Goal: Communication & Community: Answer question/provide support

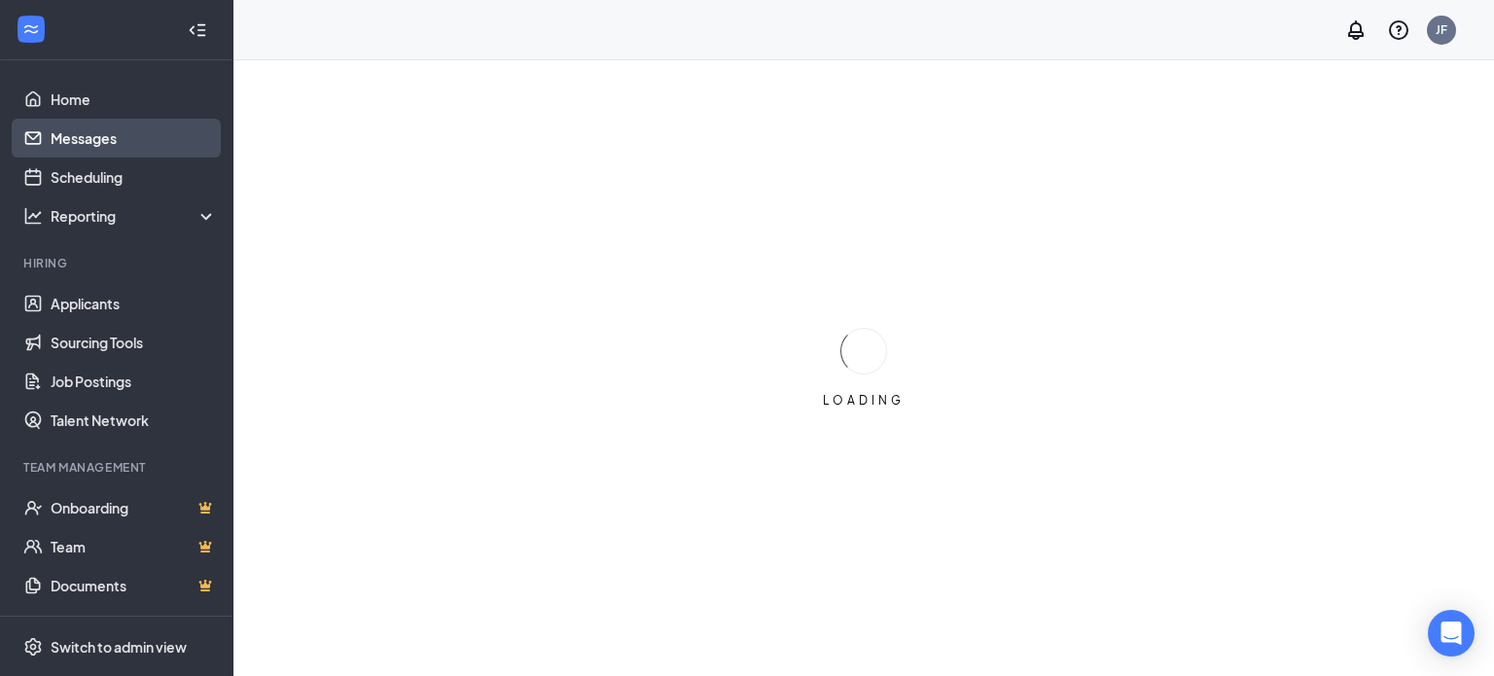
click at [117, 136] on link "Messages" at bounding box center [134, 138] width 166 height 39
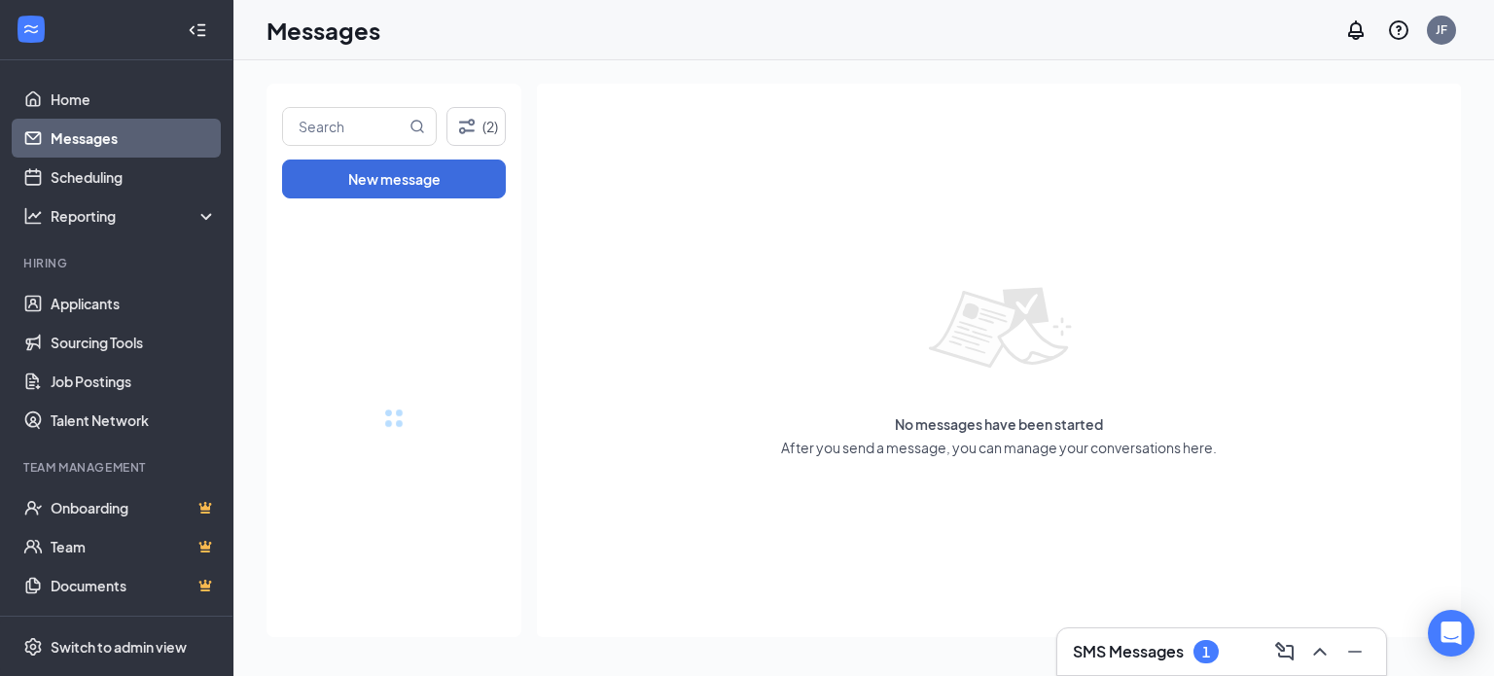
click at [1112, 646] on h3 "SMS Messages" at bounding box center [1128, 651] width 111 height 21
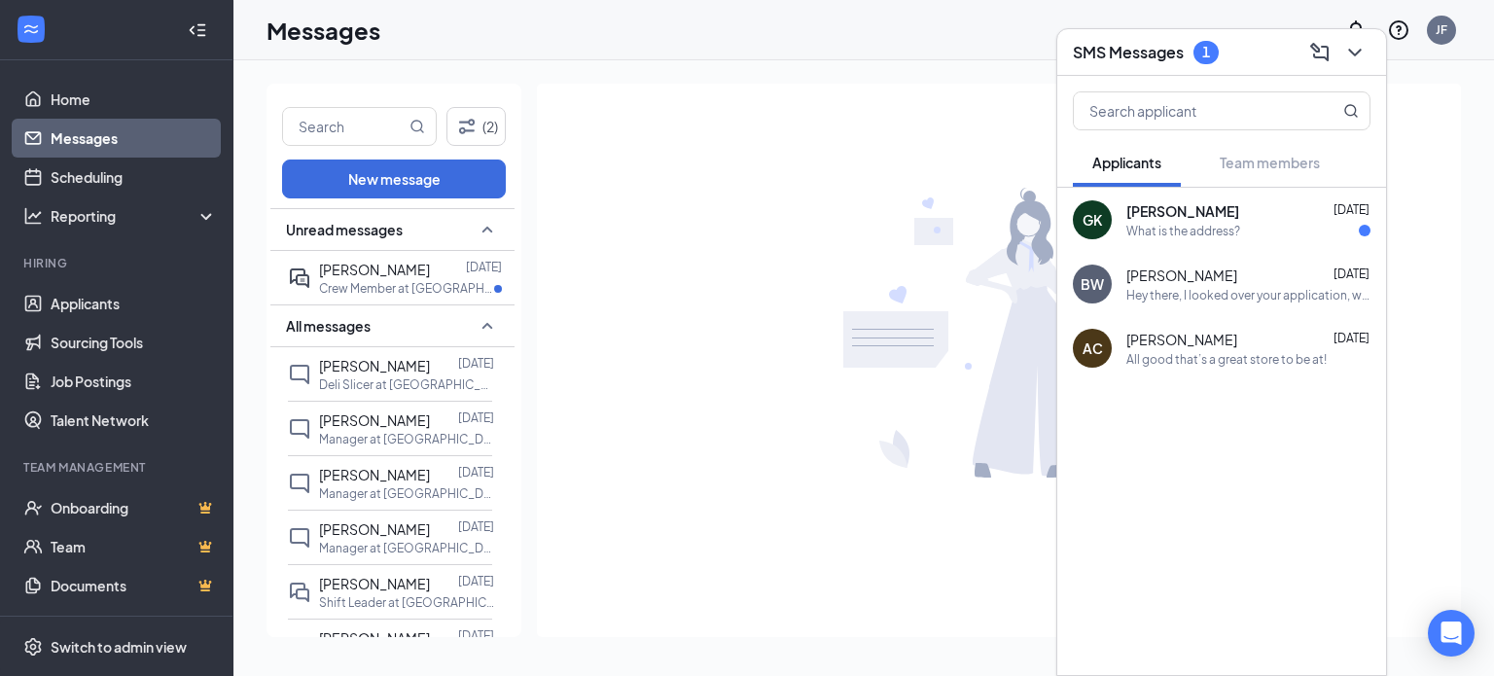
click at [1166, 238] on div "What is the address?" at bounding box center [1183, 231] width 114 height 17
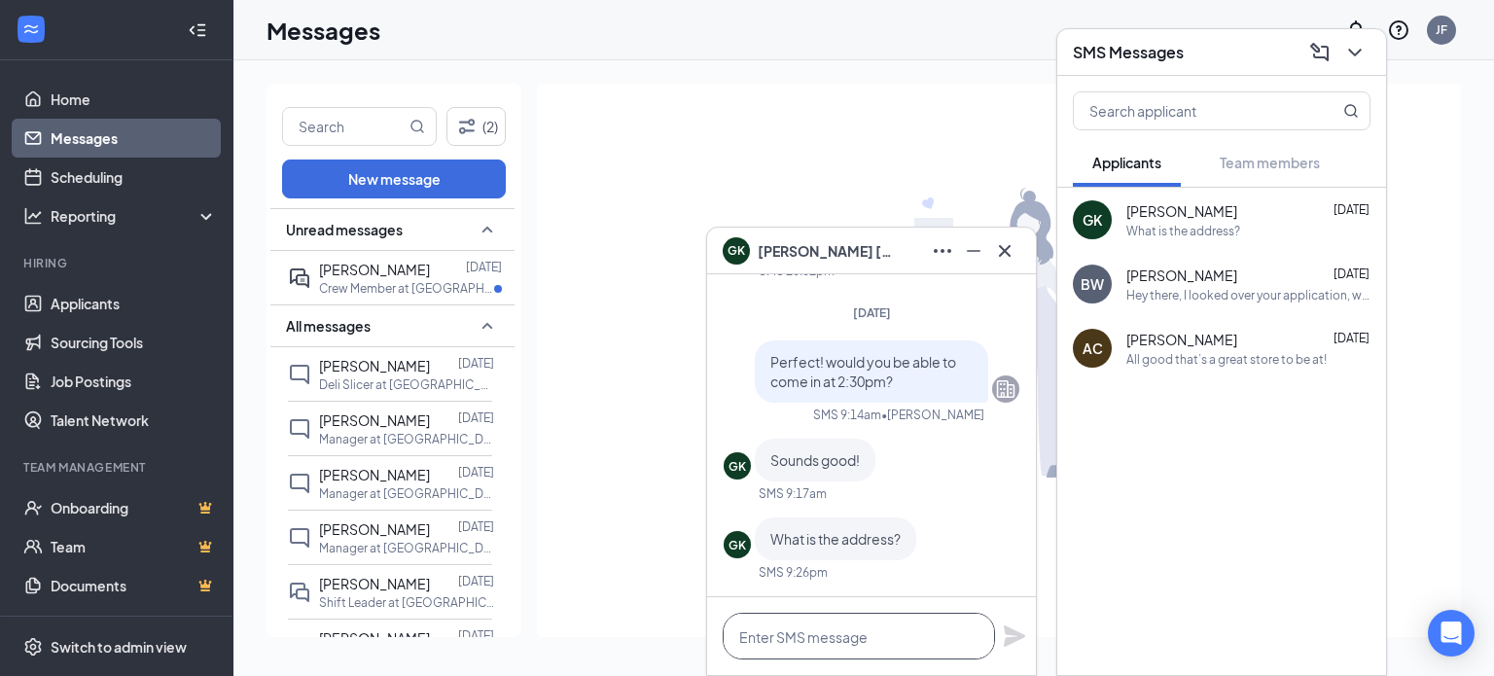
click at [809, 645] on textarea at bounding box center [859, 636] width 272 height 47
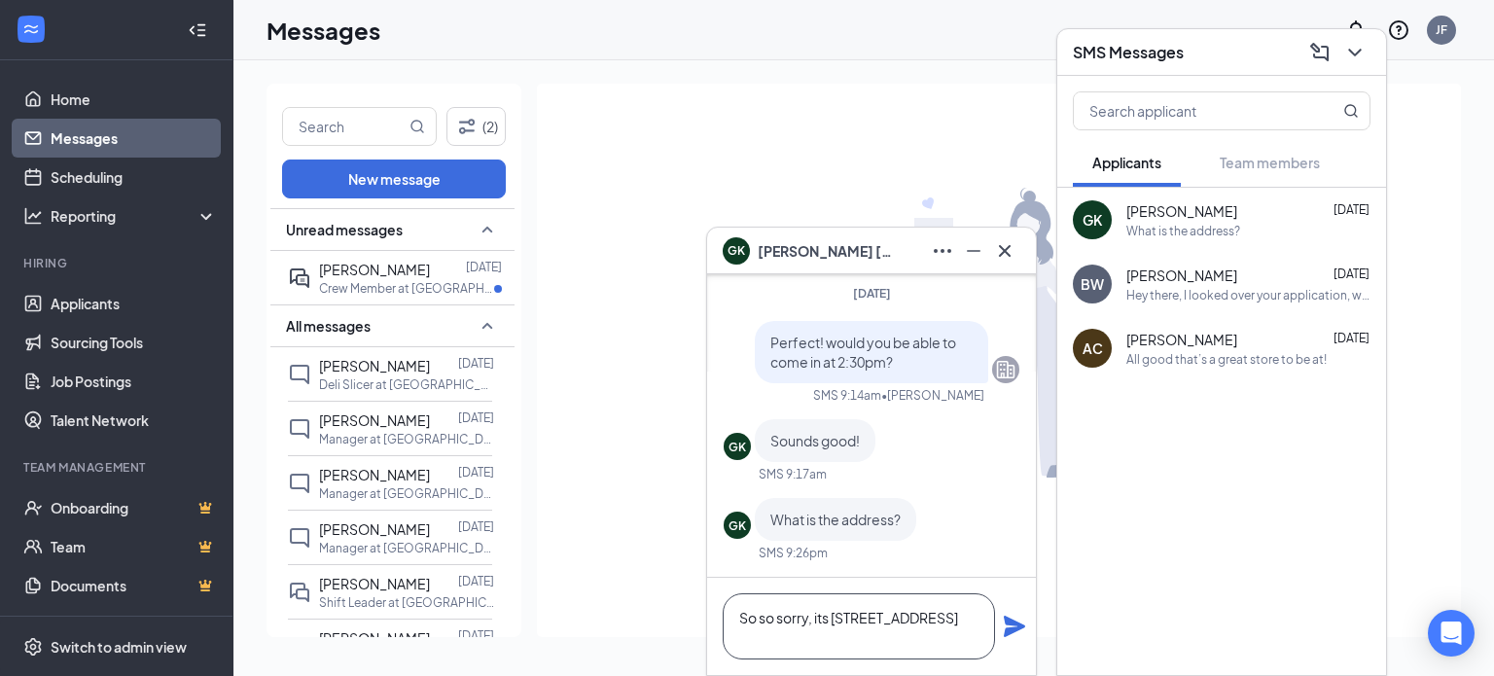
type textarea "So so sorry, its [STREET_ADDRESS]"
click at [1022, 628] on icon "Plane" at bounding box center [1014, 626] width 21 height 21
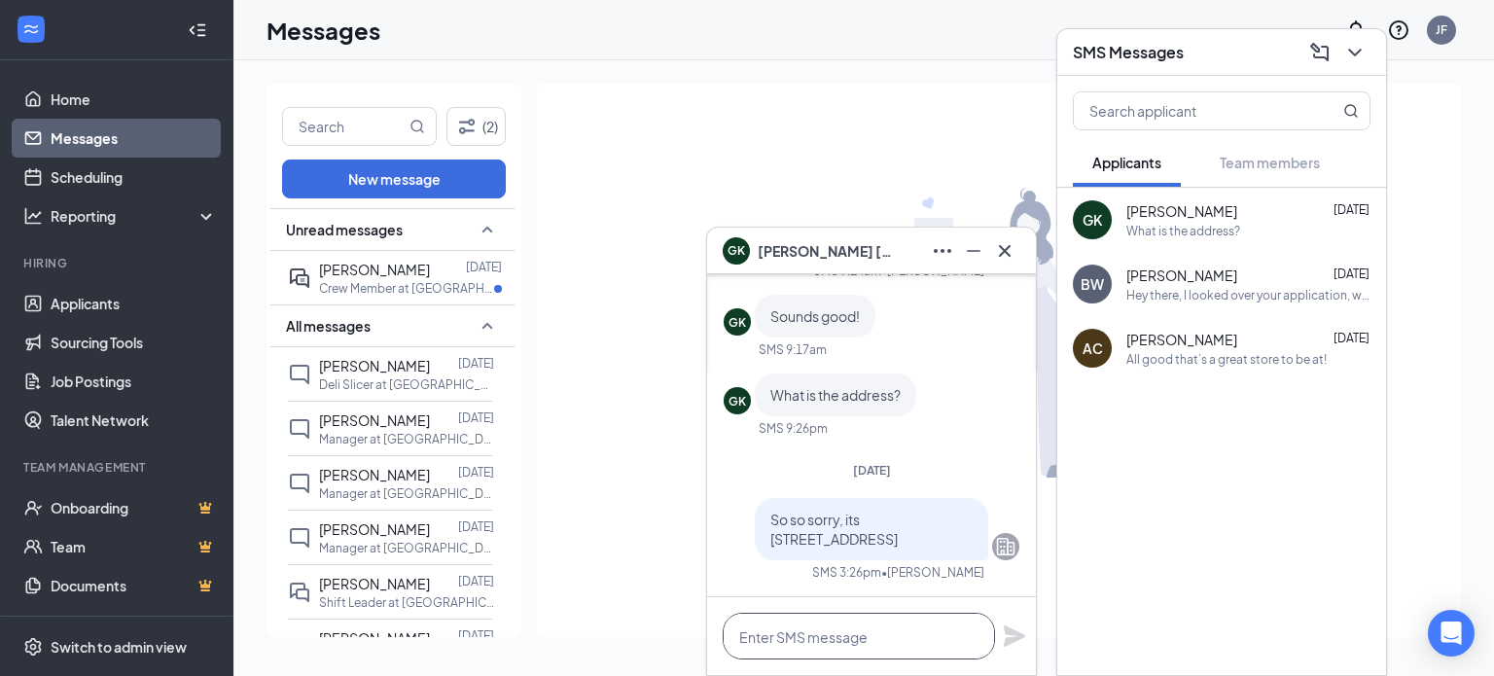
click at [913, 649] on textarea at bounding box center [859, 636] width 272 height 47
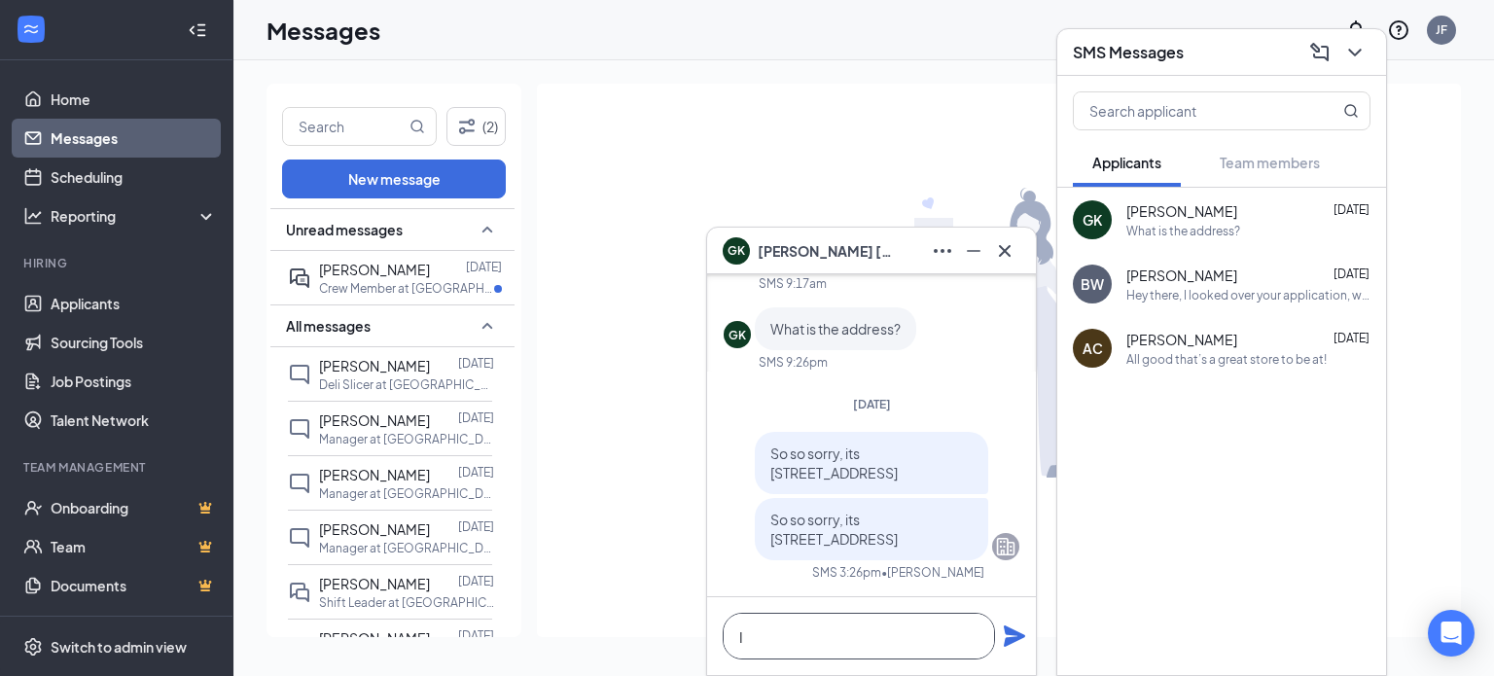
type textarea "I"
click at [646, 267] on div at bounding box center [999, 333] width 924 height 498
click at [574, 466] on div at bounding box center [999, 333] width 924 height 498
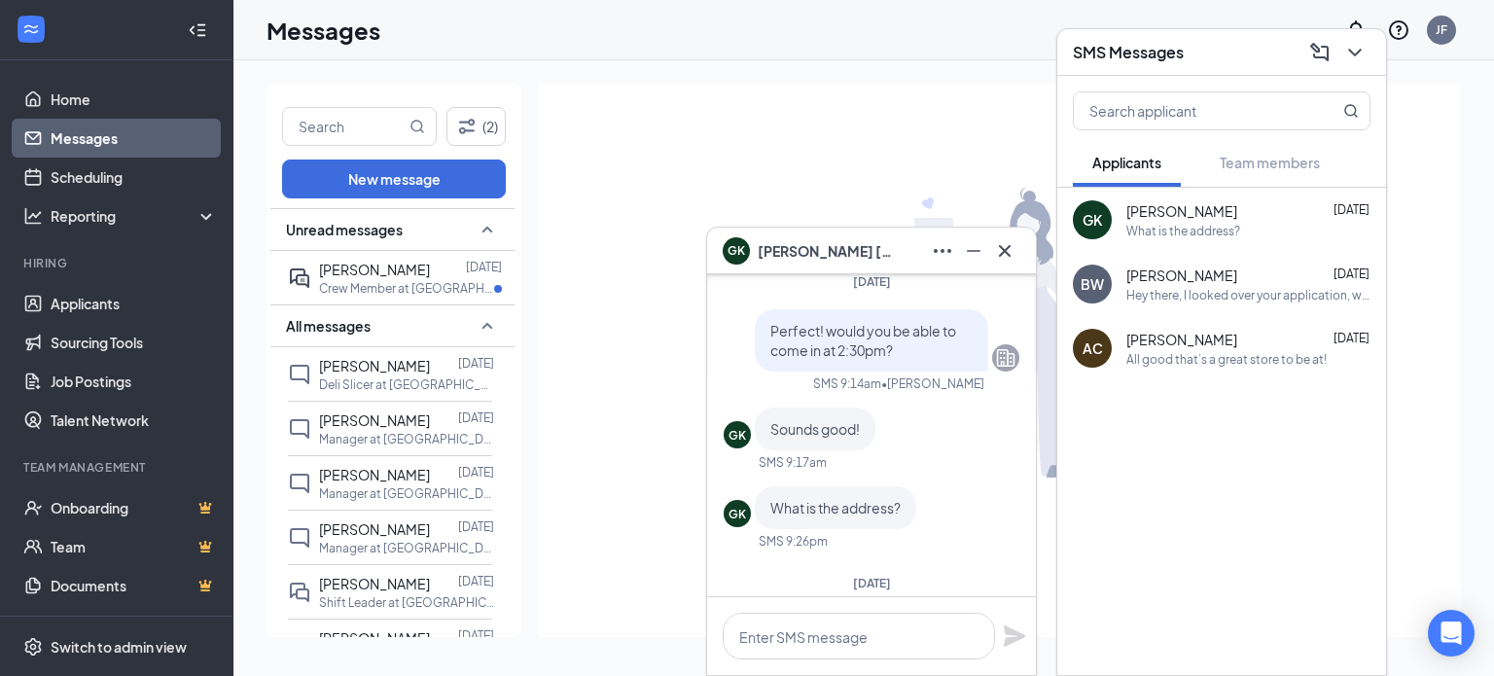
scroll to position [-176, 0]
click at [978, 255] on icon "Minimize" at bounding box center [973, 250] width 23 height 23
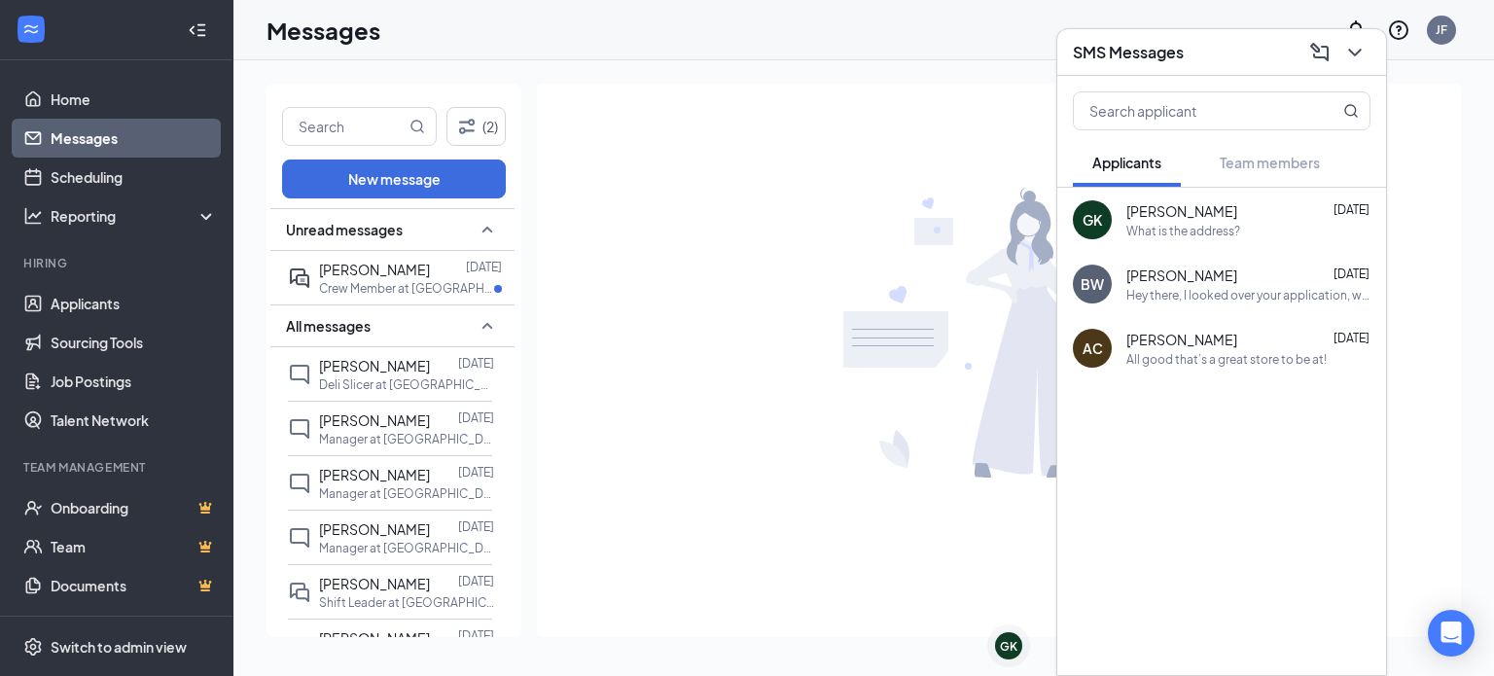
scroll to position [0, 0]
click at [933, 390] on img at bounding box center [999, 333] width 312 height 291
click at [1172, 245] on div "GK [PERSON_NAME] 3:26pm So so sorry, its [STREET_ADDRESS]" at bounding box center [1221, 220] width 329 height 64
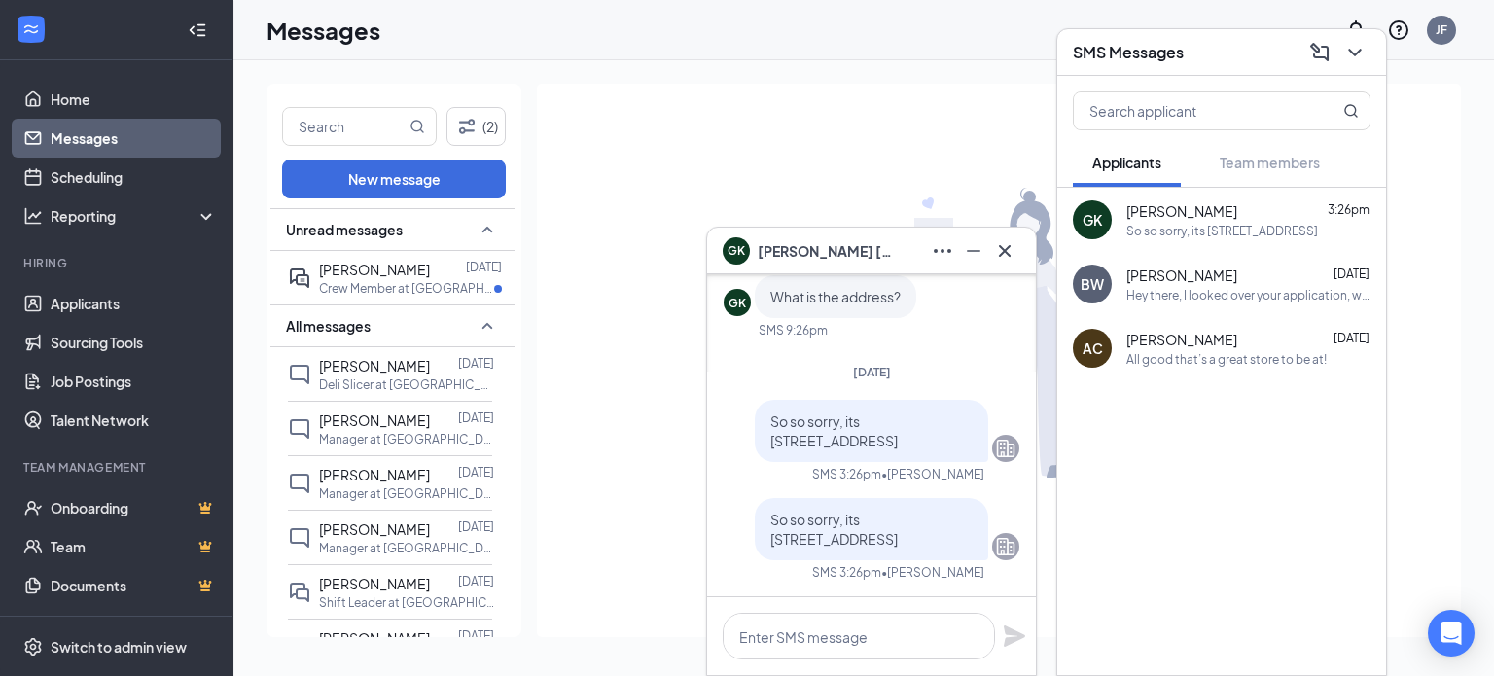
click at [1172, 245] on div "GK [PERSON_NAME] 3:26pm So so sorry, its [STREET_ADDRESS]" at bounding box center [1221, 220] width 329 height 64
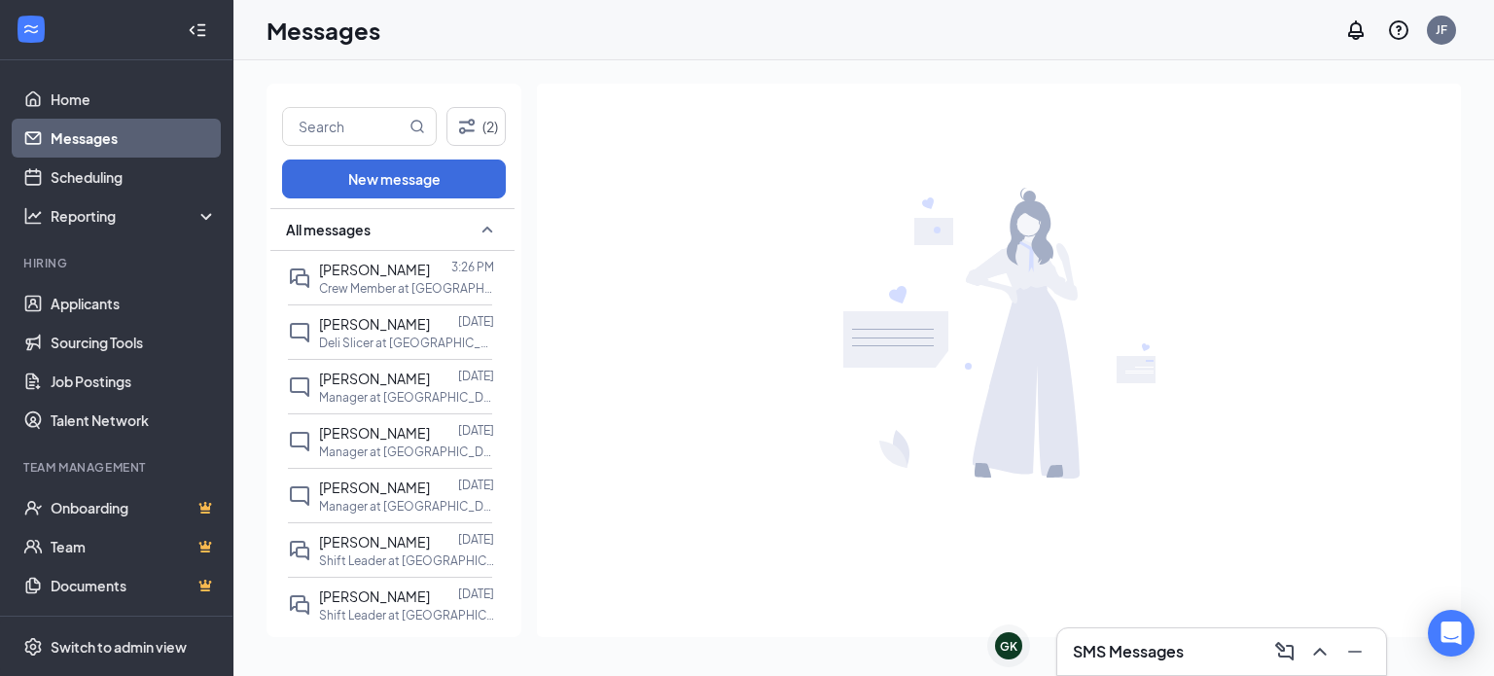
click at [1150, 668] on div "SMS Messages" at bounding box center [1221, 651] width 329 height 47
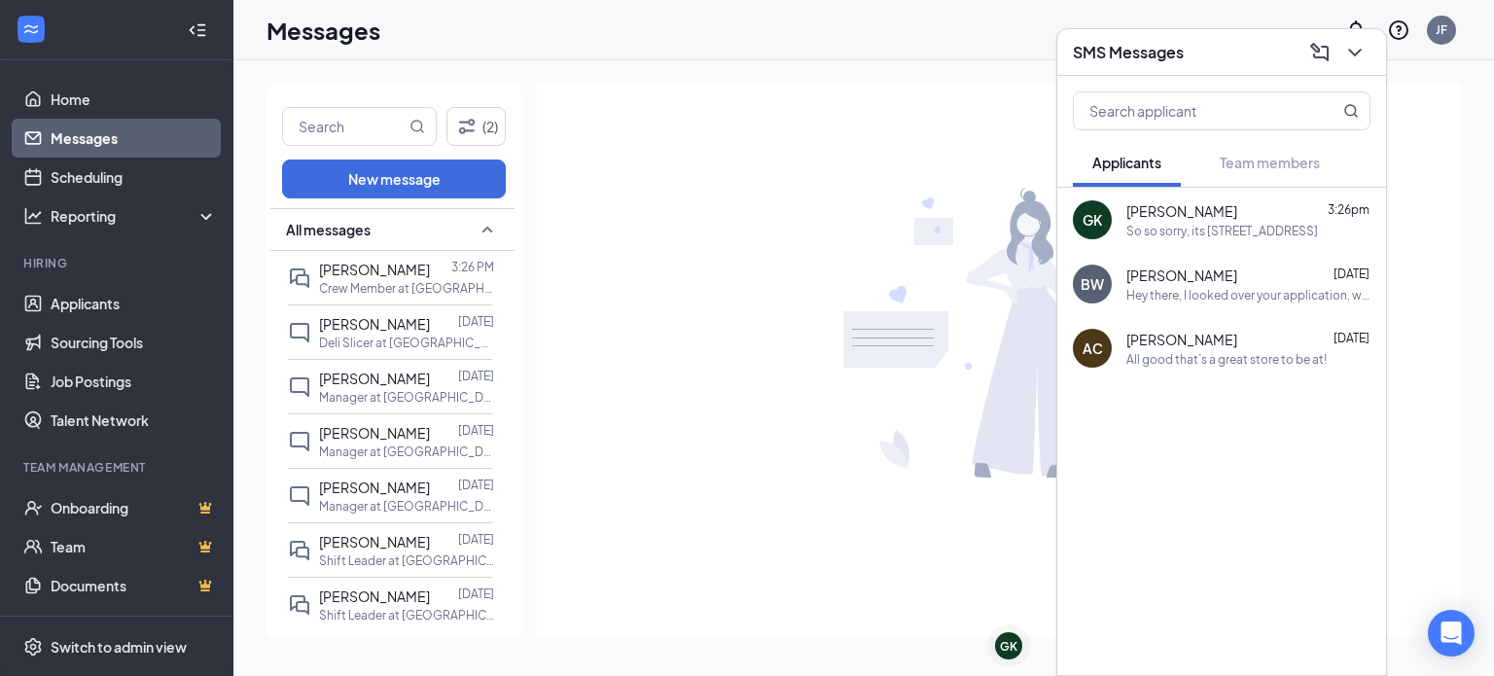
click at [1150, 668] on div "GK [PERSON_NAME] 3:26pm So so sorry, its [STREET_ADDRESS] [PERSON_NAME] [DATE] …" at bounding box center [1221, 431] width 329 height 487
click at [1236, 422] on div at bounding box center [1221, 428] width 329 height 97
click at [1302, 339] on div "[PERSON_NAME] [DATE]" at bounding box center [1248, 339] width 244 height 19
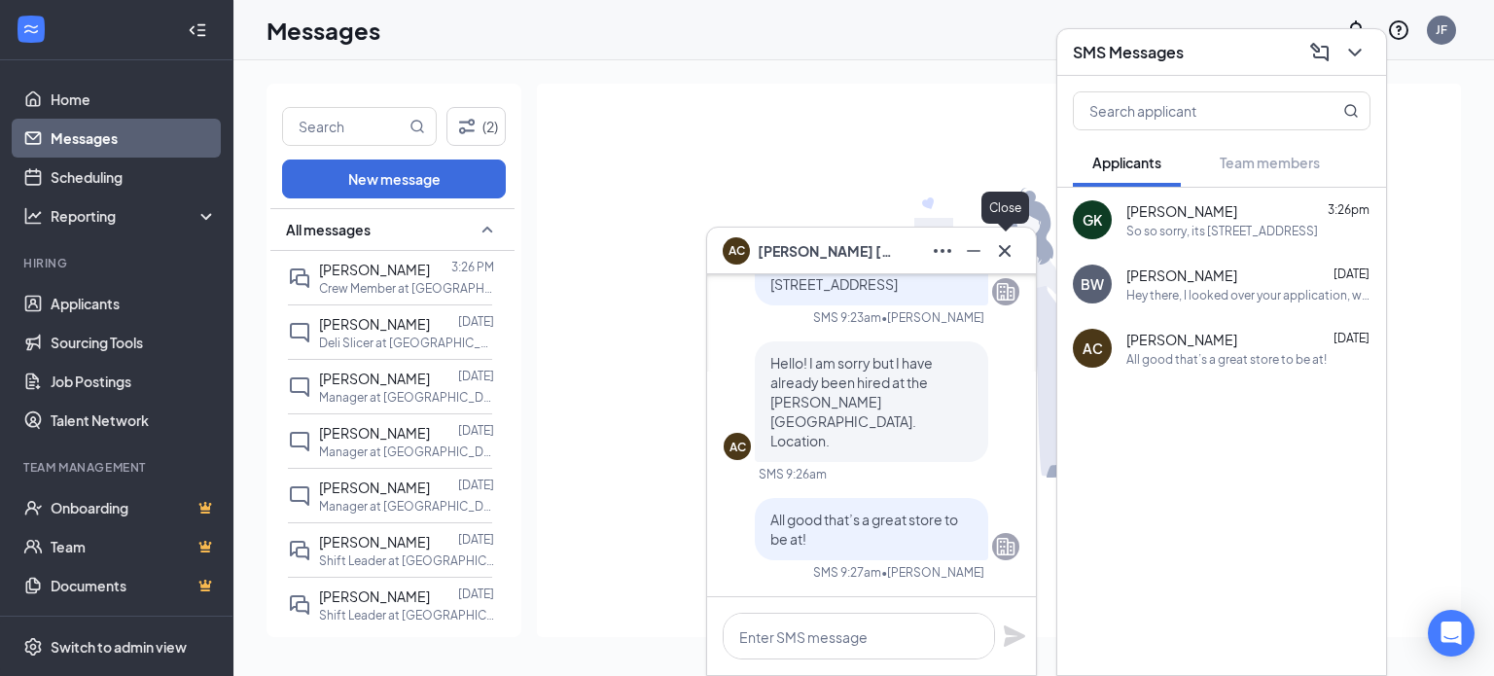
click at [1011, 245] on icon "Cross" at bounding box center [1004, 250] width 23 height 23
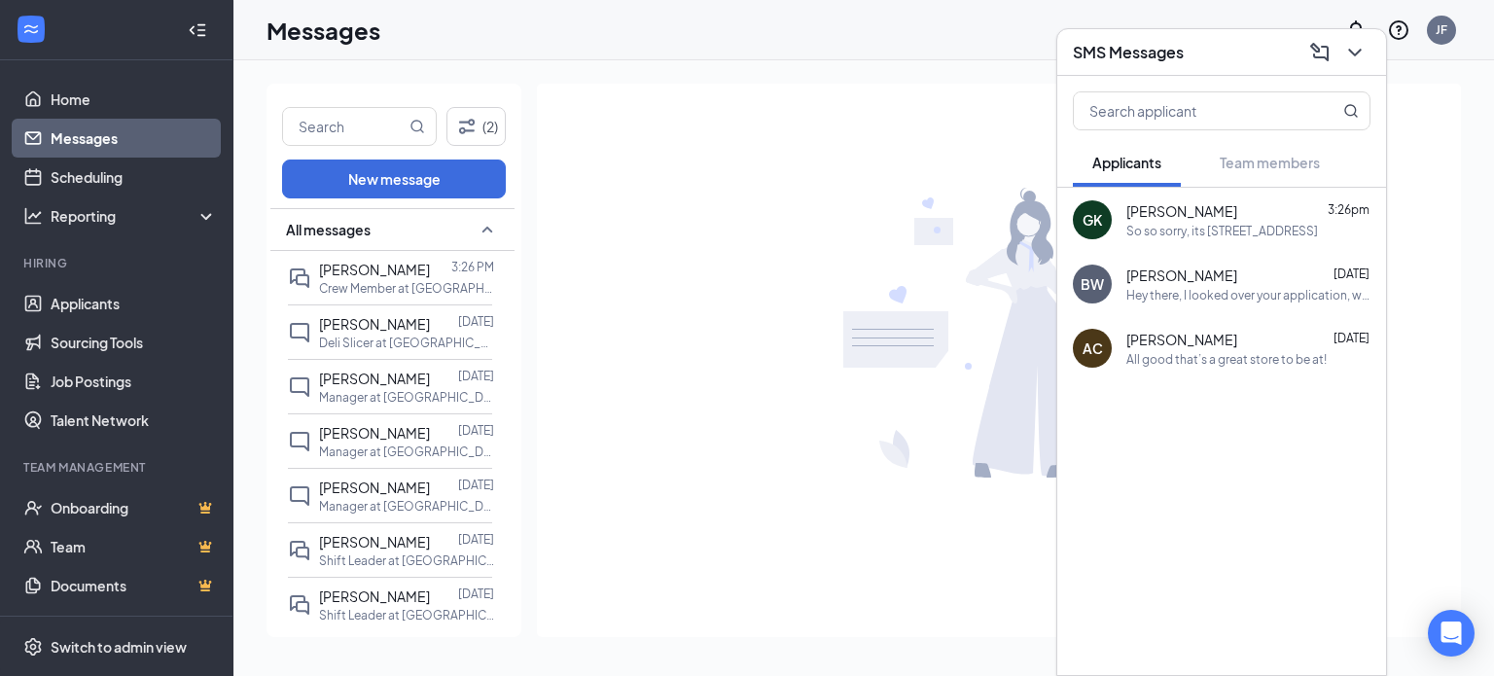
click at [1180, 299] on div "Hey there, I looked over your application, when would you be available for an i…" at bounding box center [1248, 295] width 244 height 17
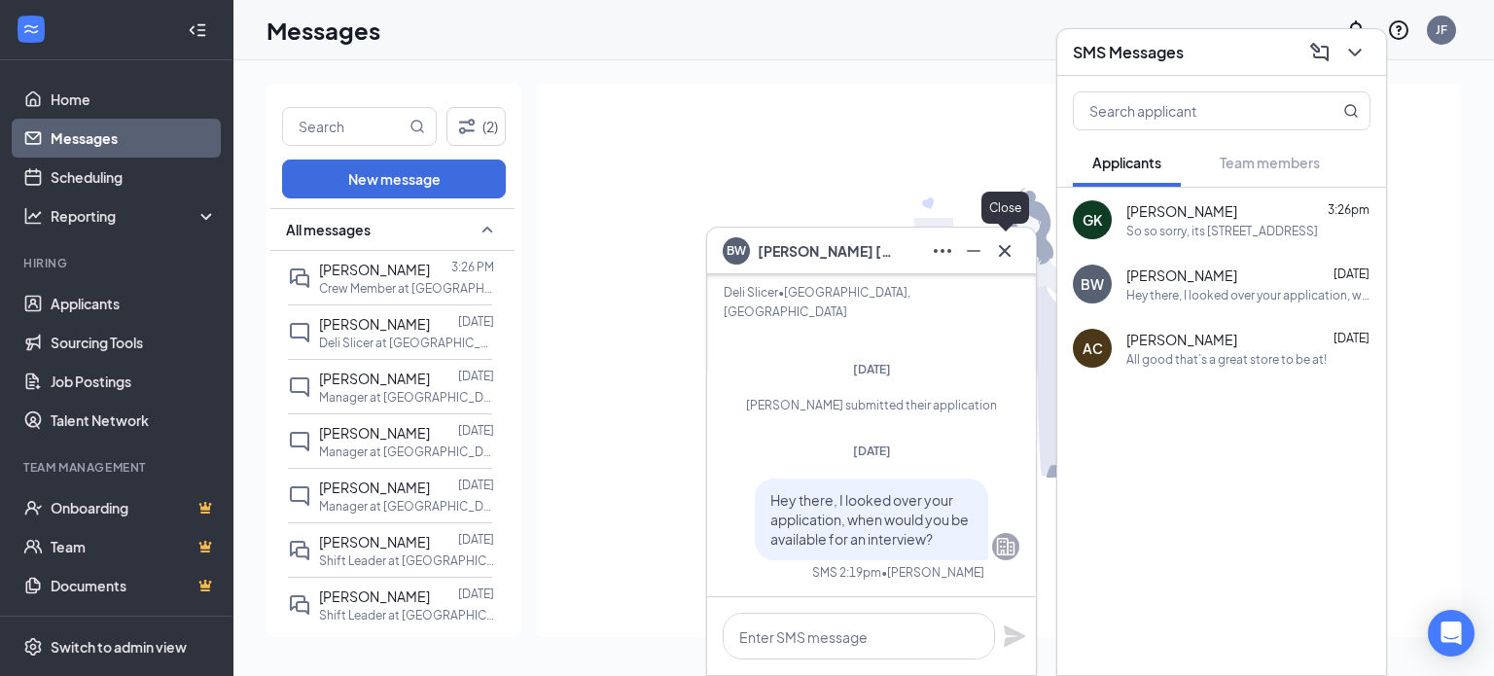
click at [1011, 260] on icon "Cross" at bounding box center [1004, 250] width 23 height 23
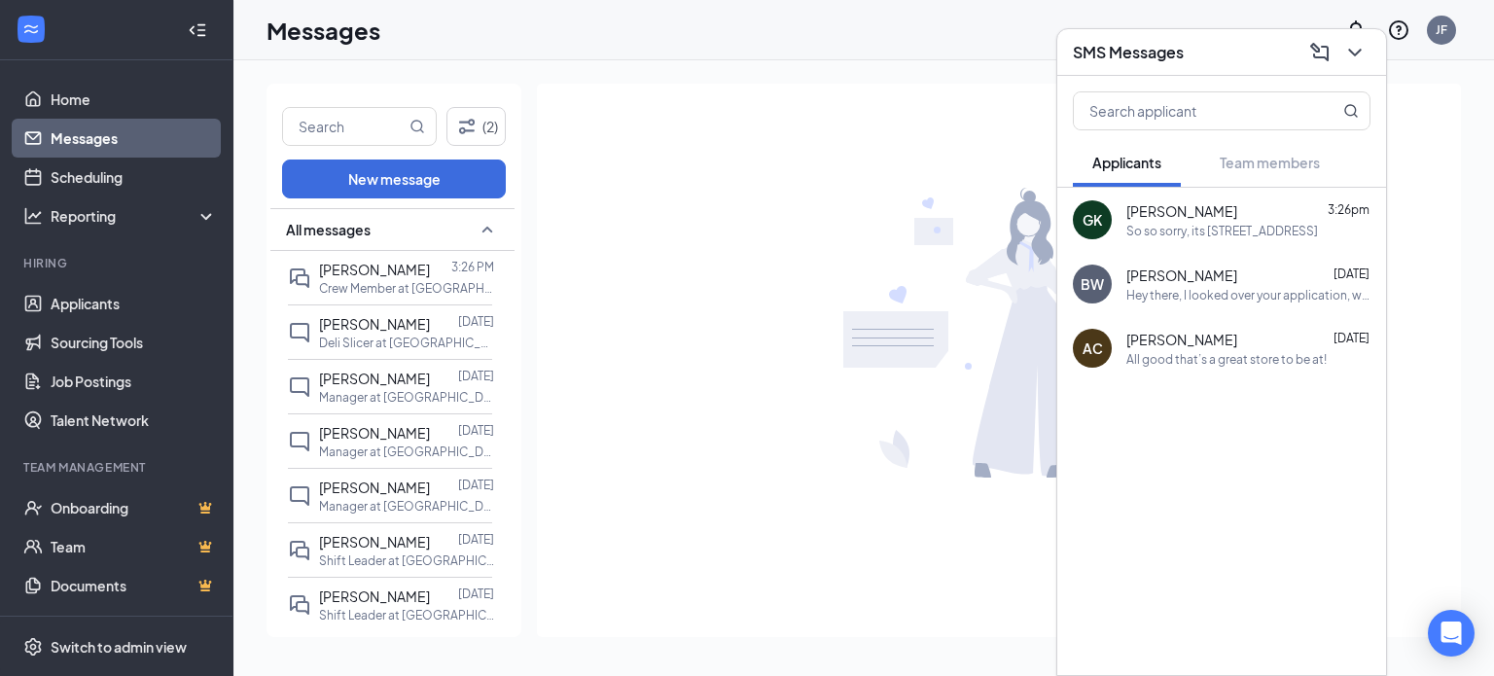
click at [1190, 462] on div at bounding box center [1221, 428] width 329 height 97
click at [1147, 197] on div "GK [PERSON_NAME] 3:26pm So so sorry, its [STREET_ADDRESS]" at bounding box center [1221, 220] width 329 height 64
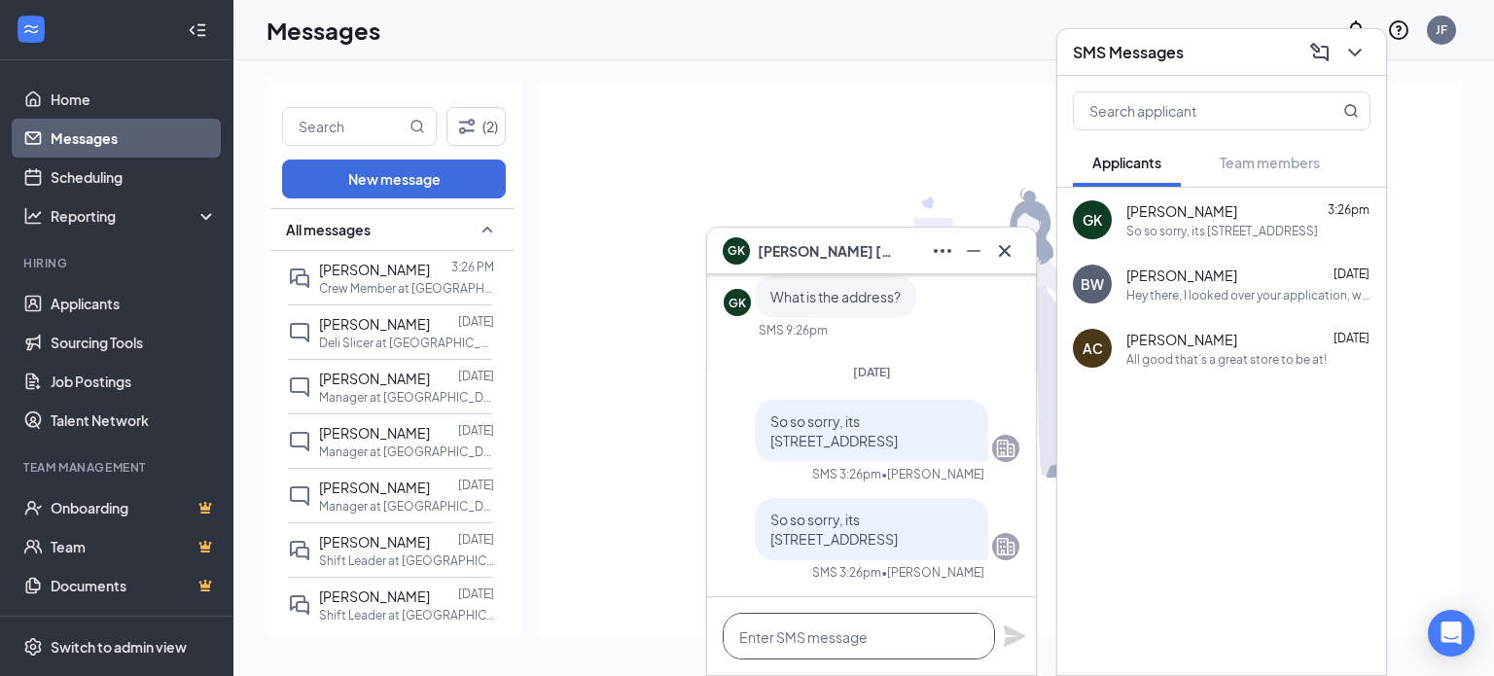
click at [838, 652] on textarea at bounding box center [859, 636] width 272 height 47
click at [861, 641] on textarea at bounding box center [859, 636] width 272 height 47
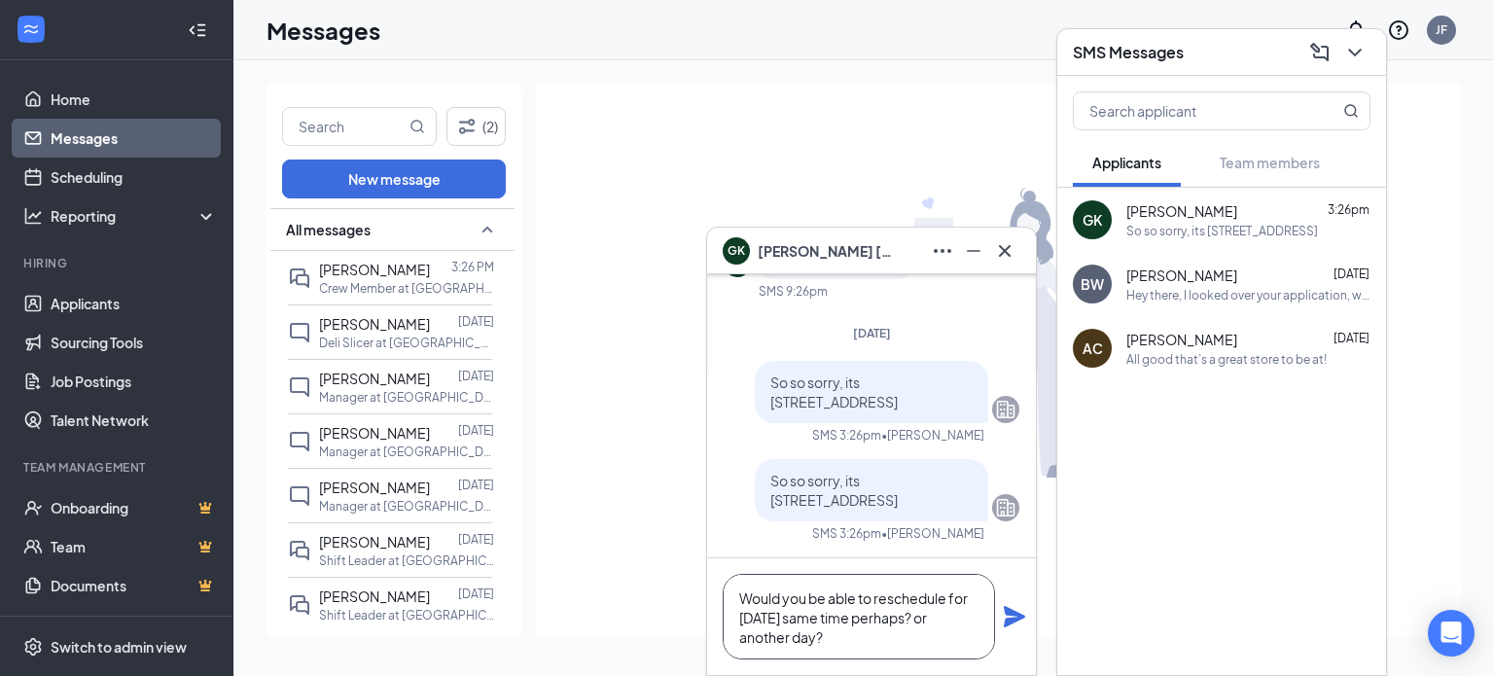
type textarea "Would you be able to reschedule for [DATE] same time perhaps? or another day?"
click at [1022, 620] on icon "Plane" at bounding box center [1014, 616] width 23 height 23
